Goal: Answer question/provide support: Share knowledge or assist other users

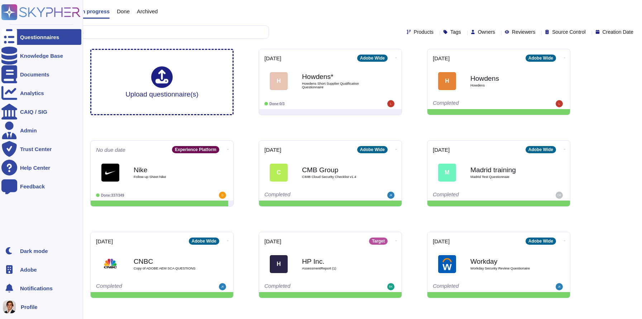
click at [25, 270] on span "Adobe" at bounding box center [28, 269] width 17 height 5
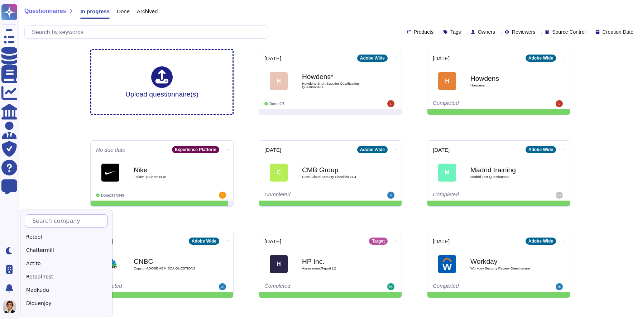
click at [46, 217] on input "text" at bounding box center [68, 220] width 79 height 13
type input "Sk"
click at [31, 240] on div "Skypher" at bounding box center [70, 237] width 90 height 10
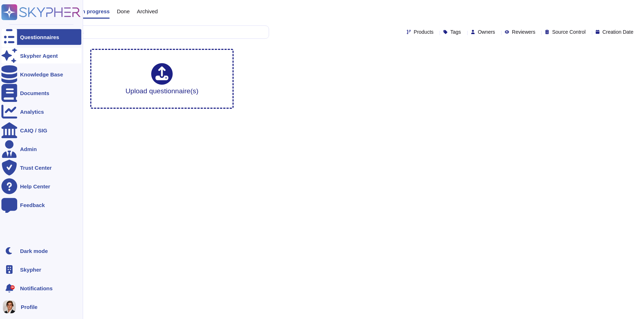
click at [29, 53] on div "Skypher Agent" at bounding box center [39, 55] width 38 height 5
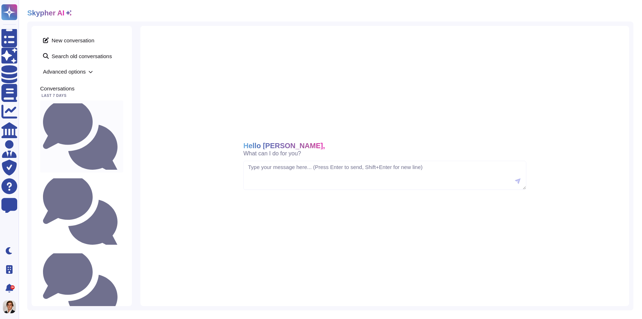
click at [120, 134] on small "Do we have security training in place?" at bounding box center [120, 136] width 0 height 5
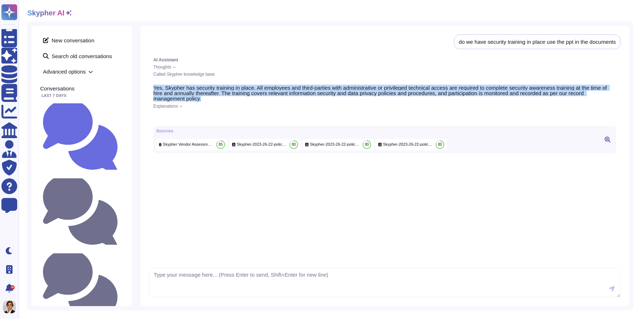
drag, startPoint x: 211, startPoint y: 97, endPoint x: 154, endPoint y: 85, distance: 58.8
click at [154, 85] on p "Yes, Skypher has security training in place. All employees and third-parties wi…" at bounding box center [384, 93] width 463 height 16
copy p "Yes, Skypher has security training in place. All employees and third-parties wi…"
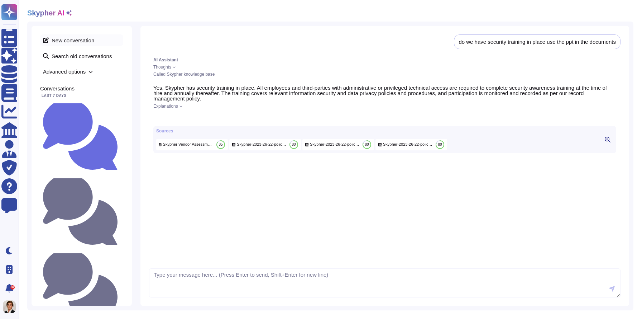
click at [67, 39] on span "New conversation" at bounding box center [81, 39] width 83 height 11
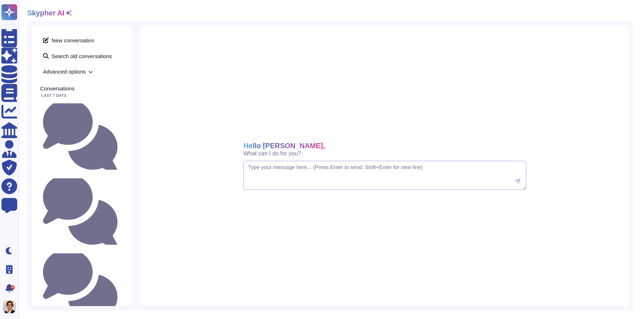
click at [275, 174] on textarea at bounding box center [384, 175] width 283 height 29
paste textarea "Yes, Skypher has security training in place. All employees and third-parties wi…"
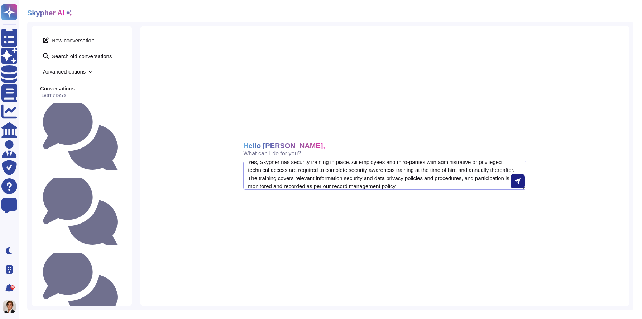
type textarea "Yes, Skypher has security training in place. All employees and third-parties wi…"
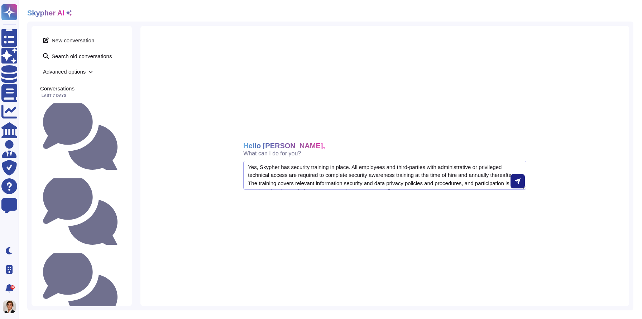
drag, startPoint x: 448, startPoint y: 188, endPoint x: 200, endPoint y: 80, distance: 270.5
click at [200, 80] on div "Hello [PERSON_NAME], What can I do for you? Yes, Skypher has security training …" at bounding box center [384, 166] width 489 height 280
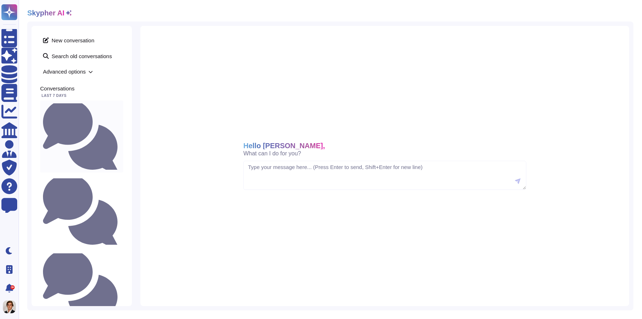
click at [77, 109] on div "Do we have security training in place?" at bounding box center [81, 136] width 83 height 72
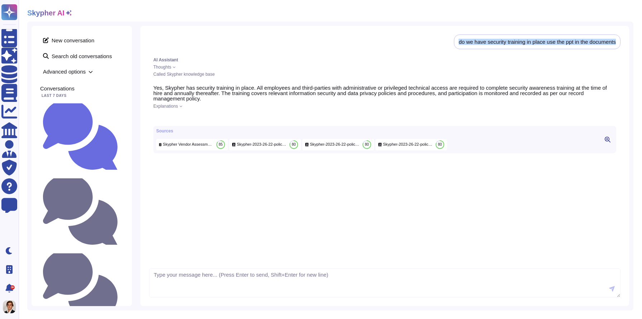
drag, startPoint x: 620, startPoint y: 42, endPoint x: 449, endPoint y: 42, distance: 171.7
click at [454, 42] on div "do we have security training in place use the ppt in the documents" at bounding box center [537, 41] width 167 height 15
copy div "do we have security training in place use the ppt in the documents"
click at [49, 38] on span "New conversation" at bounding box center [81, 39] width 83 height 11
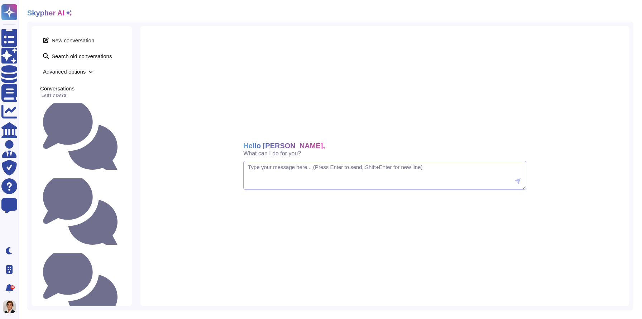
click at [270, 177] on textarea at bounding box center [384, 175] width 283 height 29
paste textarea "do we have security training in place use the ppt in the documents"
drag, startPoint x: 419, startPoint y: 165, endPoint x: 336, endPoint y: 166, distance: 83.2
click at [336, 166] on textarea "do we have security training in place use the ppt in the documents" at bounding box center [384, 175] width 283 height 29
type textarea "do we have security training in place at Skypher?"
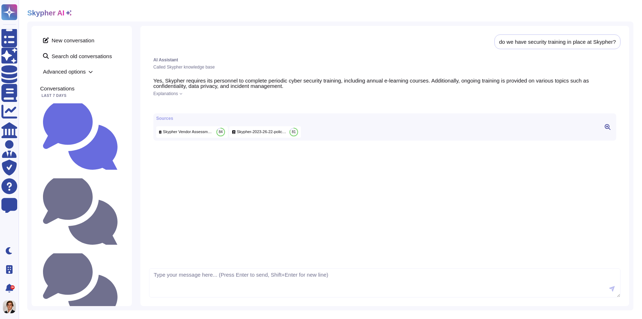
click at [181, 92] on icon at bounding box center [181, 93] width 3 height 3
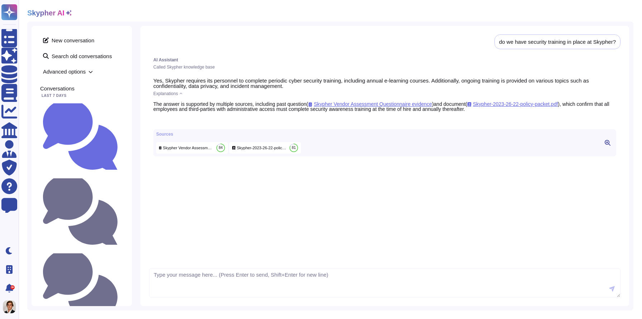
click at [182, 93] on icon at bounding box center [181, 93] width 3 height 1
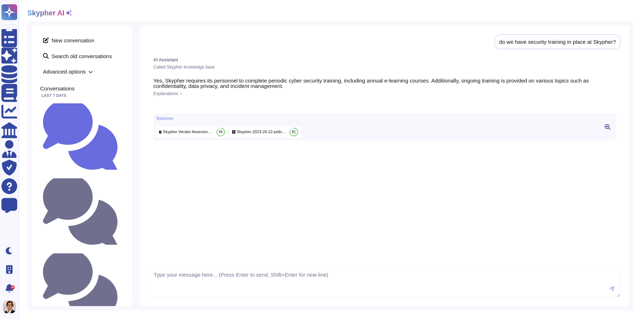
click at [182, 92] on icon at bounding box center [181, 93] width 3 height 3
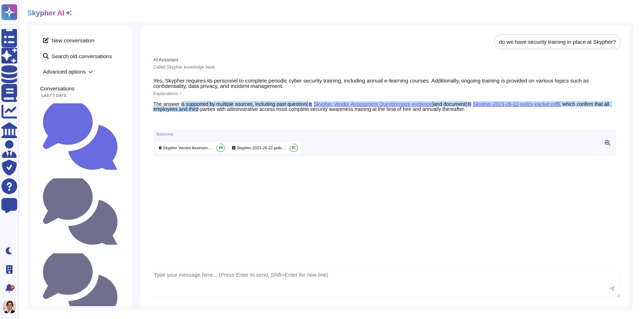
drag, startPoint x: 183, startPoint y: 101, endPoint x: 237, endPoint y: 108, distance: 54.8
click at [237, 108] on div "The answer is supported by multiple sources, including past question ( Skypher …" at bounding box center [384, 106] width 463 height 10
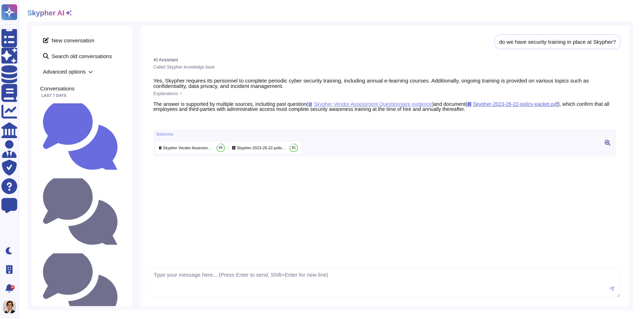
click at [401, 104] on span "Skypher Vendor Assessment Questionnaire evidence" at bounding box center [370, 104] width 124 height 6
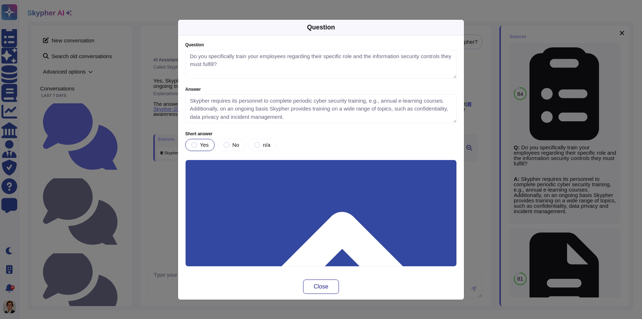
type textarea "Do you specifically train your employees regarding their specific role and the …"
type textarea "Skypher requires its personnel to complete periodic cyber security training, e.…"
click at [476, 92] on div "Question Question Do you specifically train your employees regarding their spec…" at bounding box center [321, 159] width 642 height 319
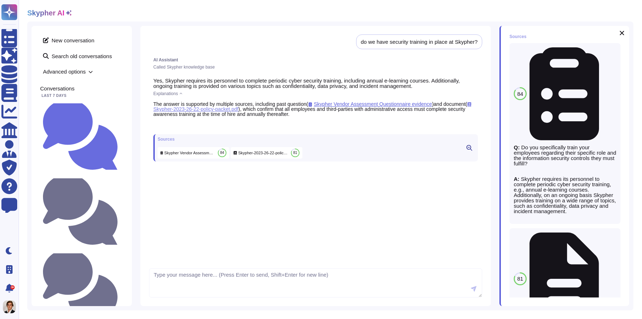
click at [241, 108] on span "Skypher-2023-26-22-policy-packet.pdf" at bounding box center [313, 106] width 320 height 11
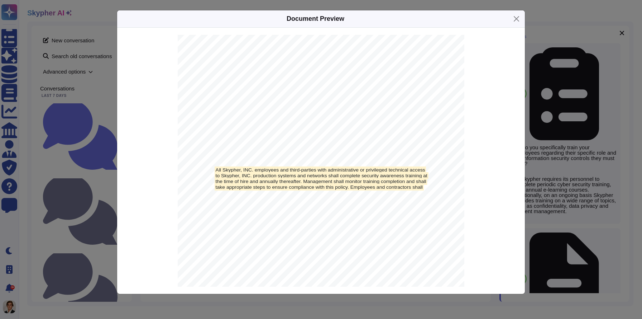
scroll to position [10142, 0]
click at [518, 18] on button "Close" at bounding box center [516, 18] width 11 height 11
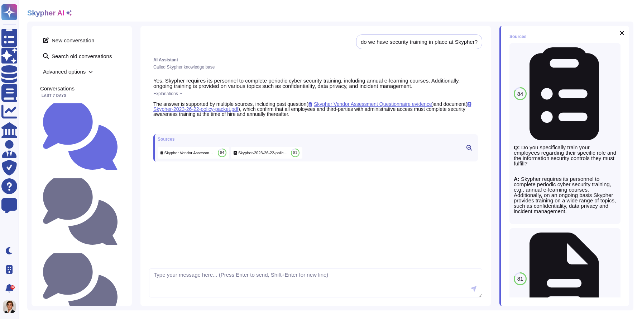
click at [611, 238] on icon at bounding box center [611, 238] width 0 height 0
click at [519, 295] on span "Refresh" at bounding box center [520, 294] width 20 height 5
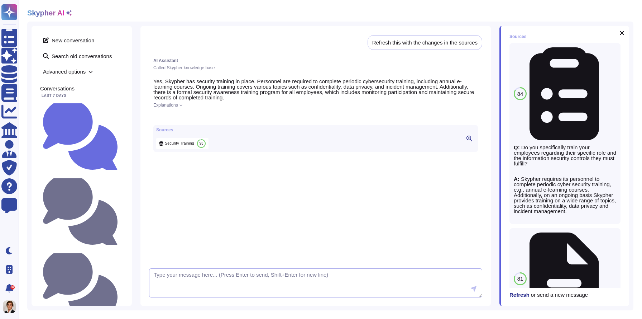
scroll to position [124, 0]
click at [197, 277] on textarea at bounding box center [315, 282] width 333 height 29
type textarea "make it shorter with bullet points?"
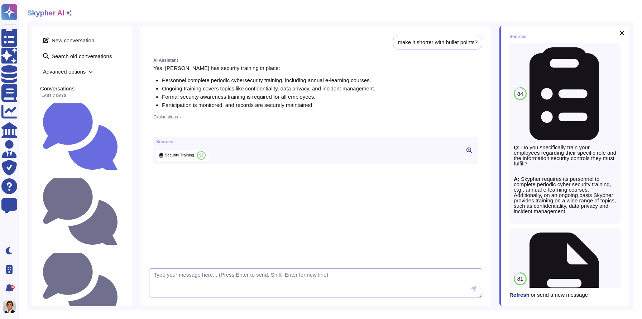
scroll to position [253, 0]
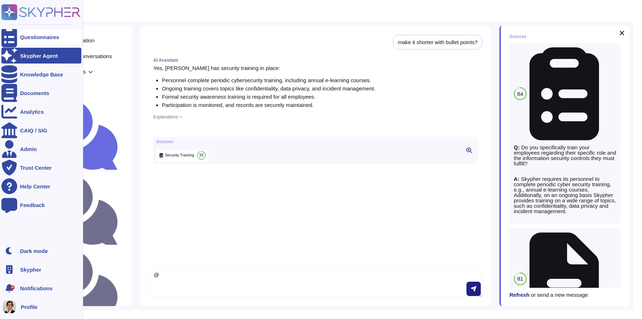
type textarea "@"
click at [17, 32] on div "Questionnaires" at bounding box center [41, 37] width 80 height 16
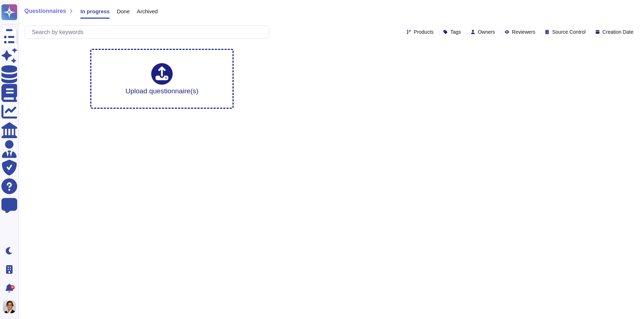
click at [120, 10] on span "Done" at bounding box center [123, 11] width 13 height 5
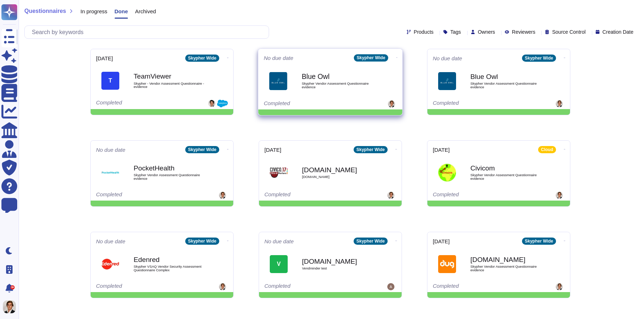
click at [338, 80] on div "Blue Owl Skypher Vendor Assessment Questionnaire evidence" at bounding box center [338, 80] width 72 height 29
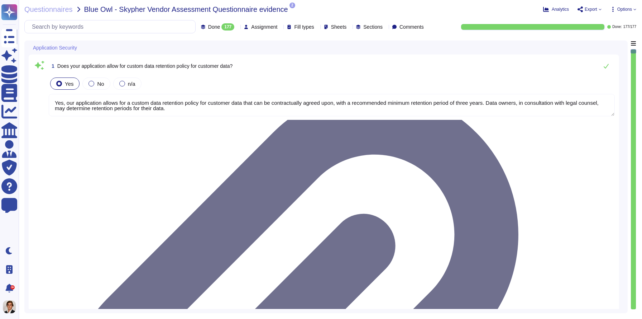
type textarea "Yes, our application allows for a custom data retention policy for customer dat…"
type textarea "Yes, our employees access data provided by you on a 'need to know' basis, in ac…"
type textarea "Yes, we require Multi-Factor Authentication (MFA) for the administration of our…"
type textarea "Yes, our application allows for a custom data retention policy for customer dat…"
type textarea "Yes, our employees access data provided by you on a 'need to know' basis, in ac…"
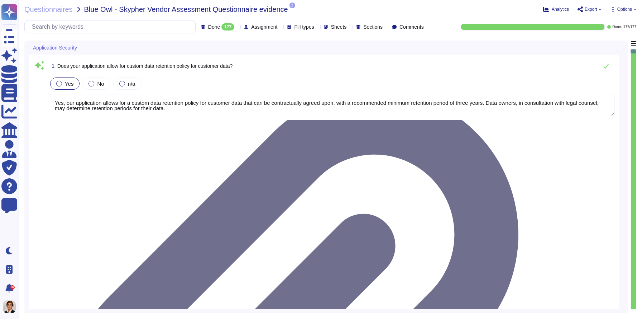
click at [275, 109] on textarea "Yes, our application allows for a custom data retention policy for customer dat…" at bounding box center [332, 105] width 566 height 22
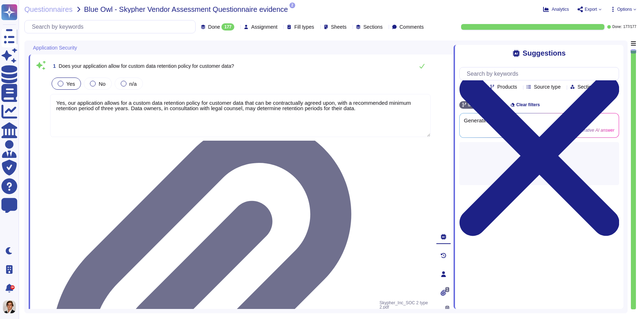
click at [452, 147] on div "1 0" at bounding box center [444, 274] width 20 height 430
click at [455, 147] on div "Suggestions Team Products Source type Section Tags Skypher Wide Clear filters G…" at bounding box center [539, 177] width 170 height 264
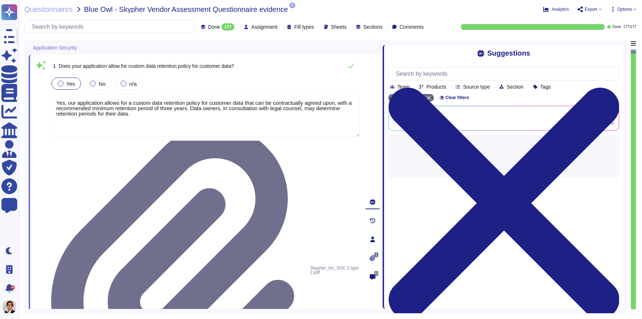
drag, startPoint x: 454, startPoint y: 147, endPoint x: 384, endPoint y: 142, distance: 70.4
click at [384, 142] on span at bounding box center [382, 174] width 3 height 268
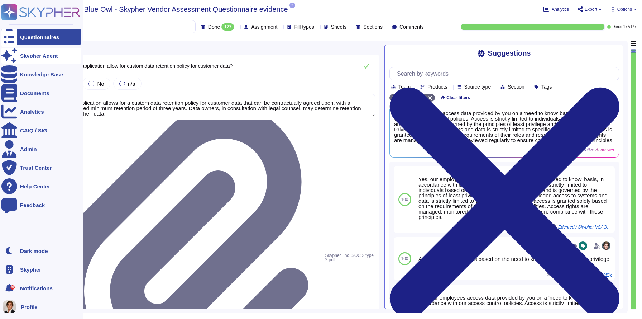
click at [13, 56] on icon at bounding box center [9, 55] width 16 height 14
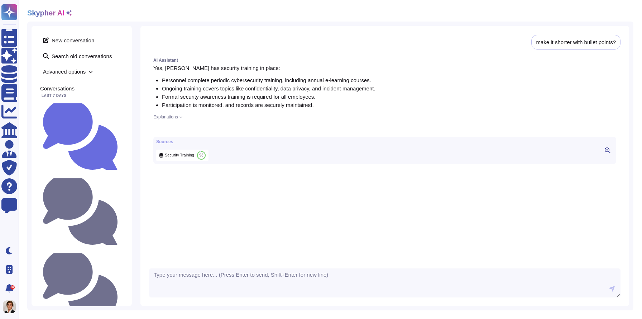
scroll to position [254, 0]
type textarea "which sources did you use?"
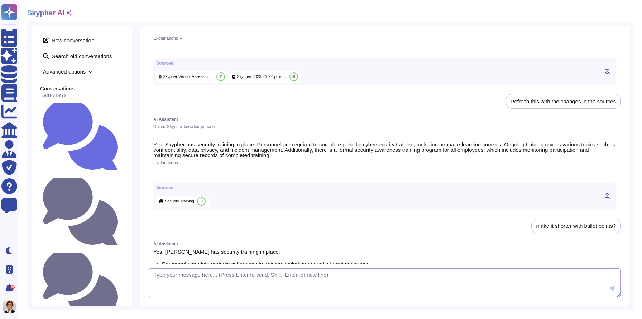
scroll to position [0, 0]
